Goal: Navigation & Orientation: Go to known website

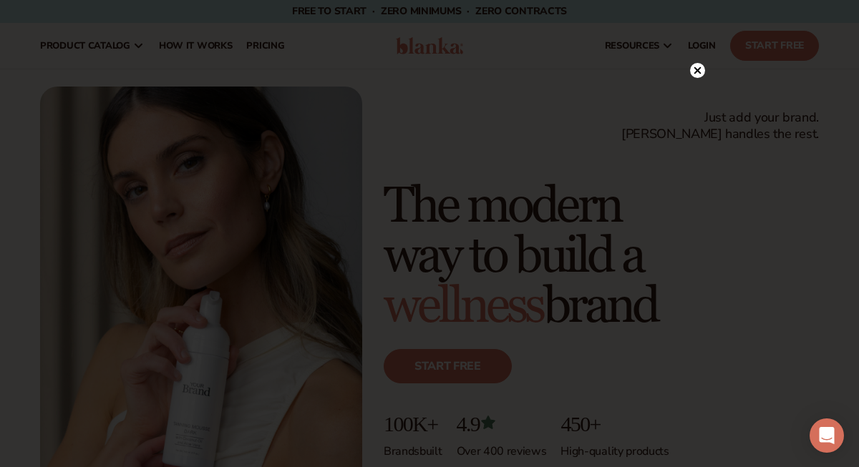
click at [700, 63] on icon at bounding box center [697, 70] width 15 height 15
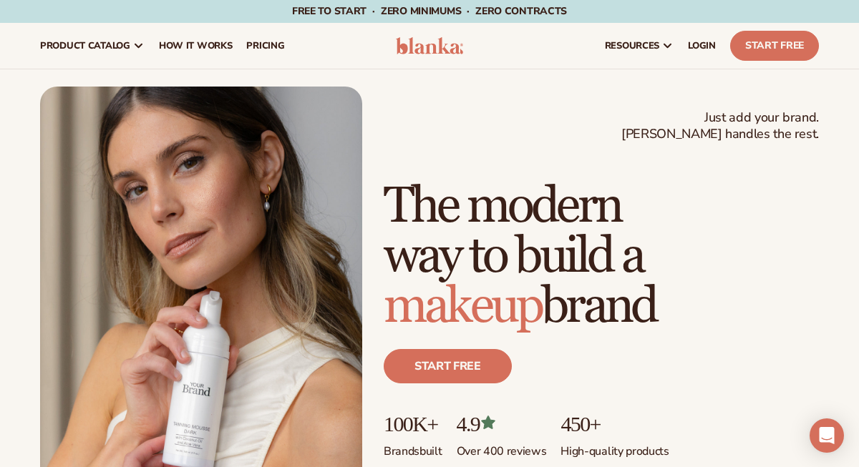
click at [701, 61] on link "LOGIN" at bounding box center [702, 46] width 42 height 46
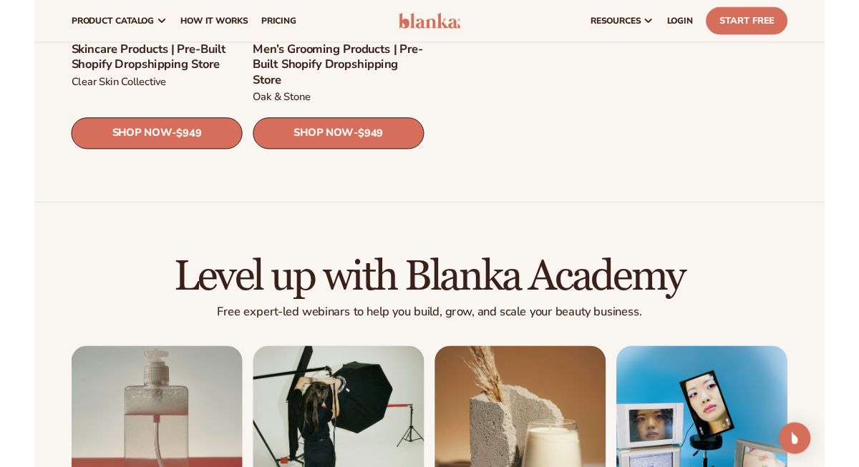
scroll to position [1944, 0]
